Goal: Task Accomplishment & Management: Use online tool/utility

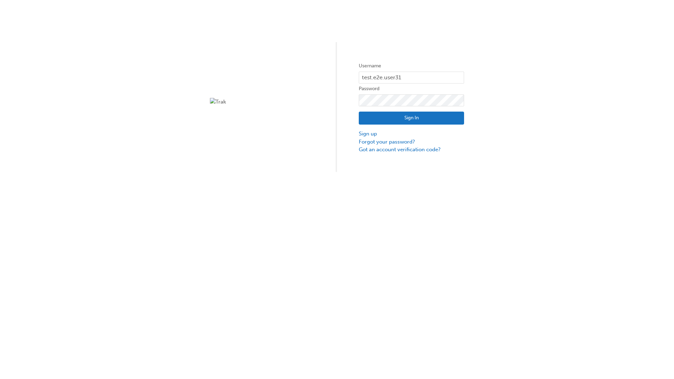
type input "test.e2e.user31"
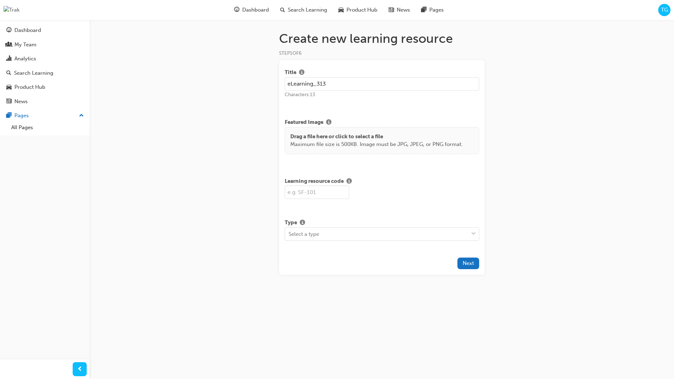
type input "eLearning_313"
type input "SF313"
